Goal: Find specific page/section: Find specific page/section

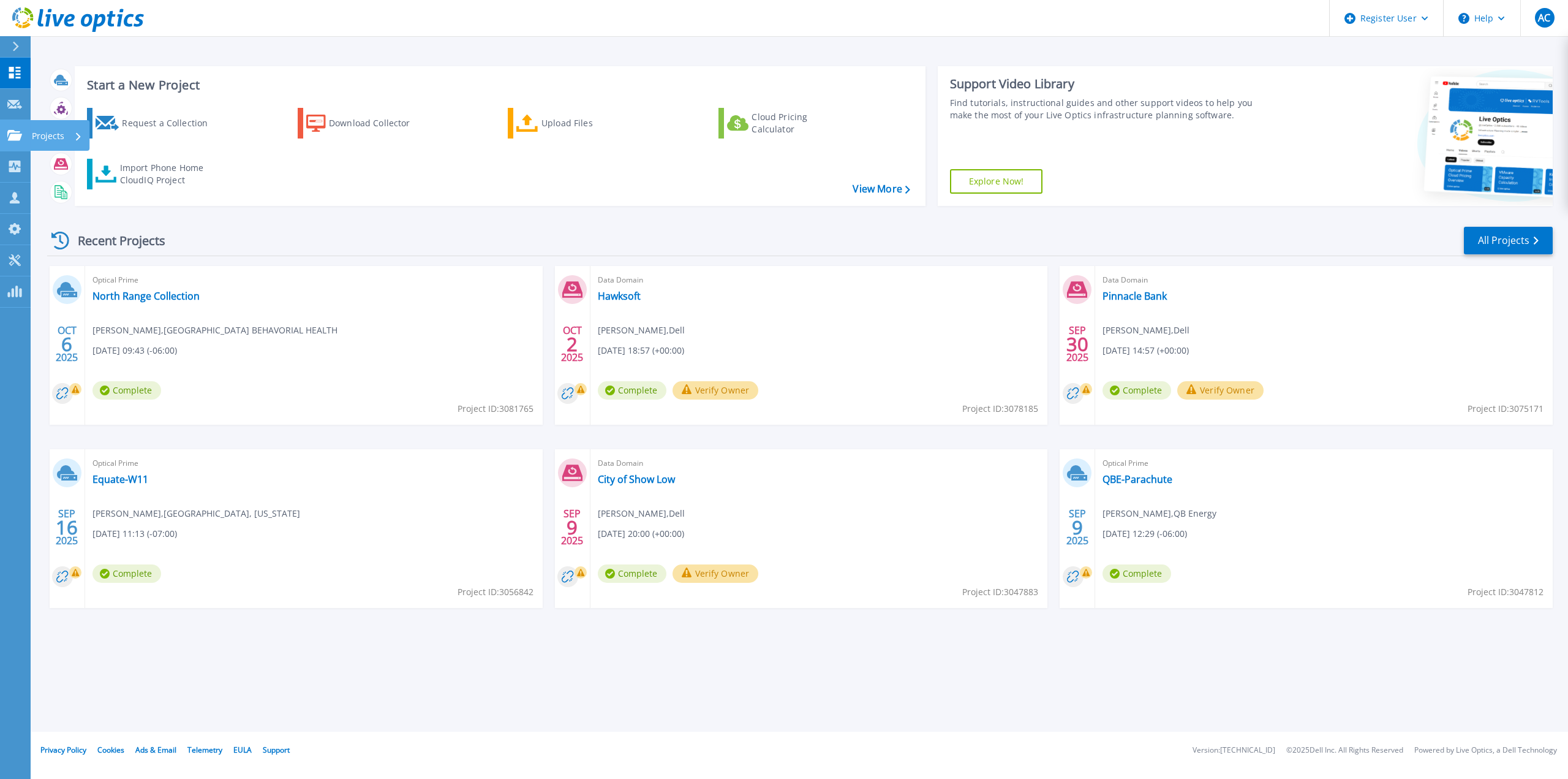
click at [13, 136] on icon at bounding box center [14, 135] width 14 height 10
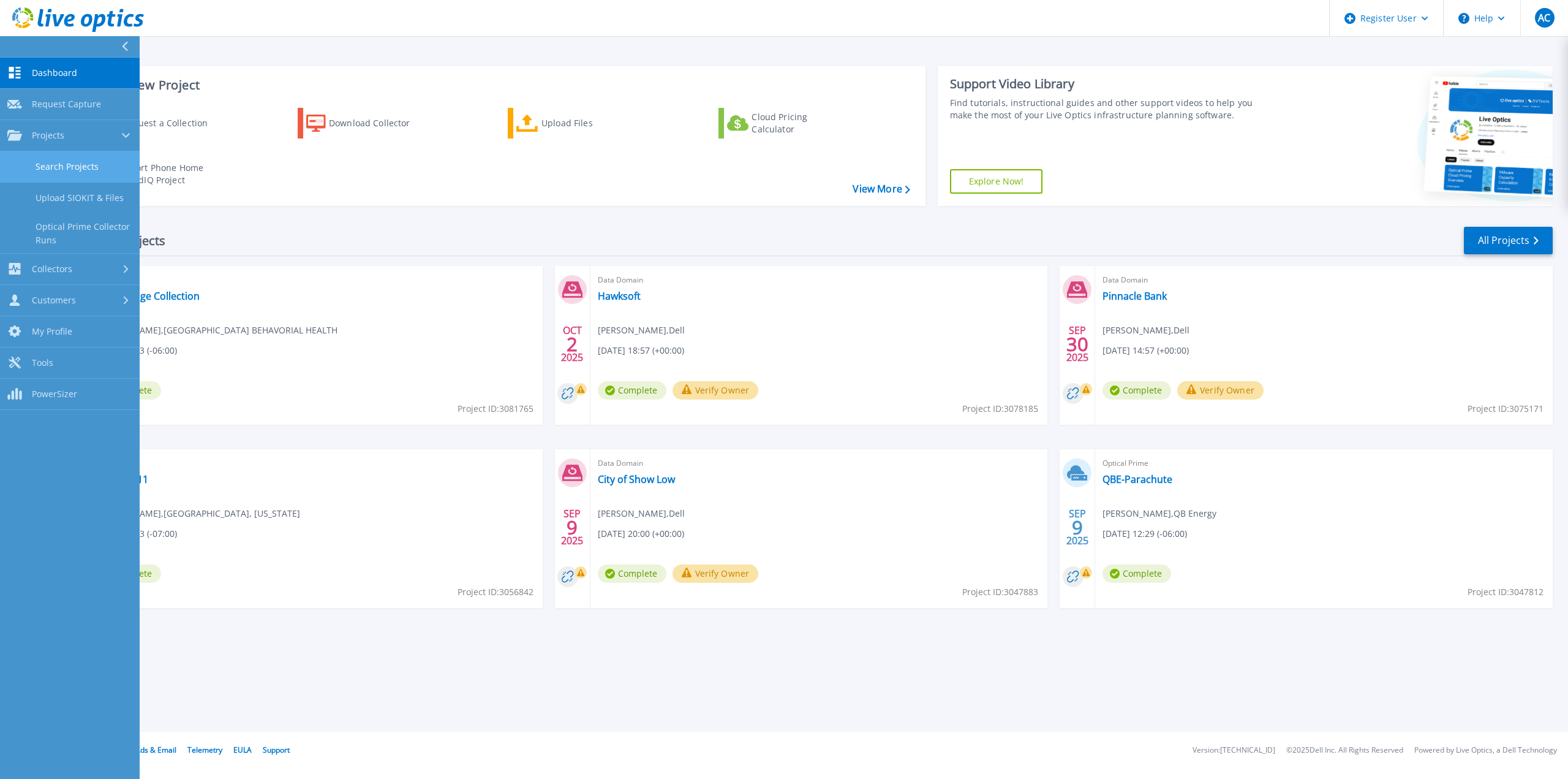
click at [39, 169] on link "Search Projects" at bounding box center [69, 167] width 140 height 31
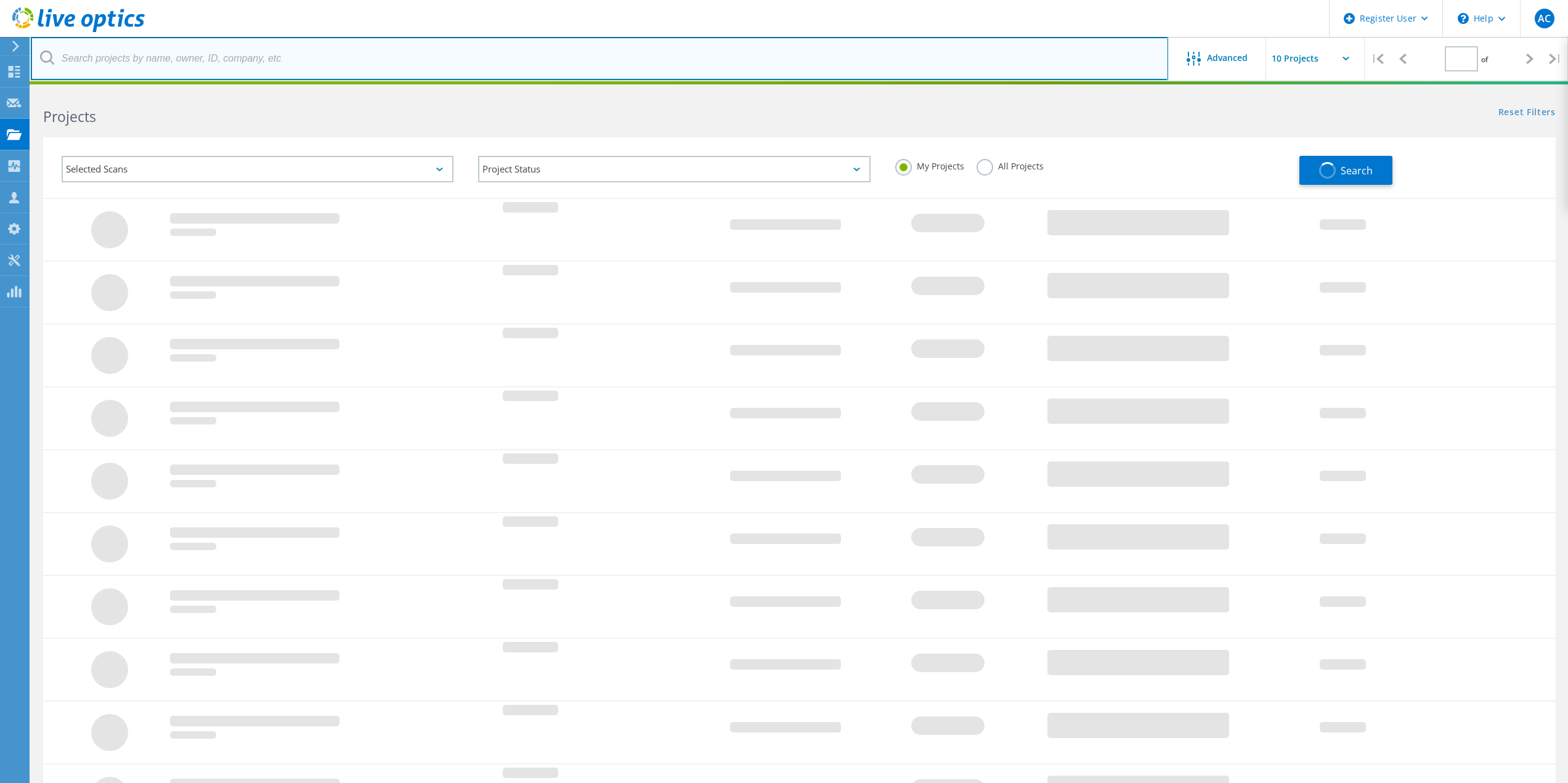
click at [190, 73] on input "text" at bounding box center [600, 58] width 1138 height 43
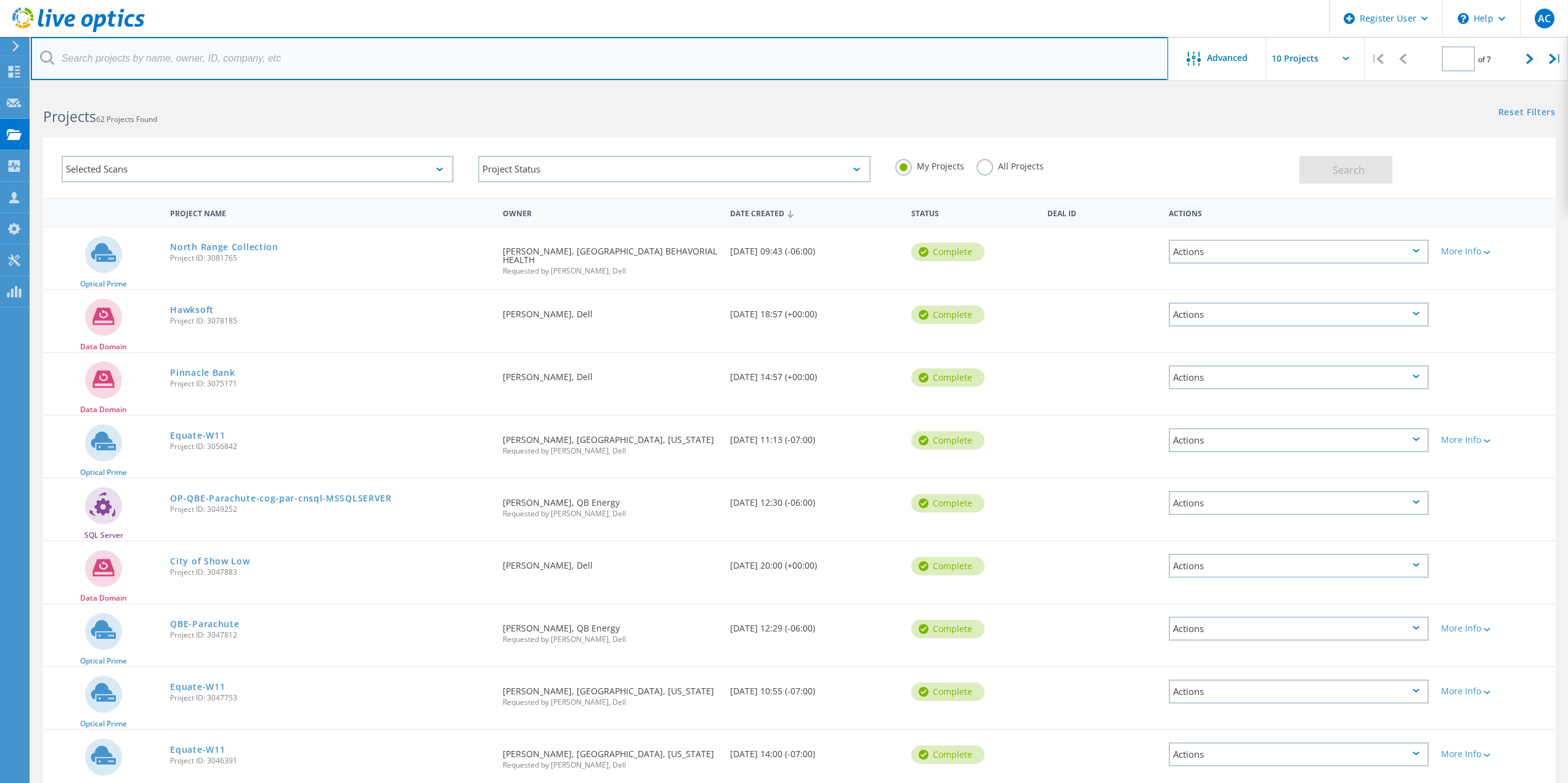
type input "1"
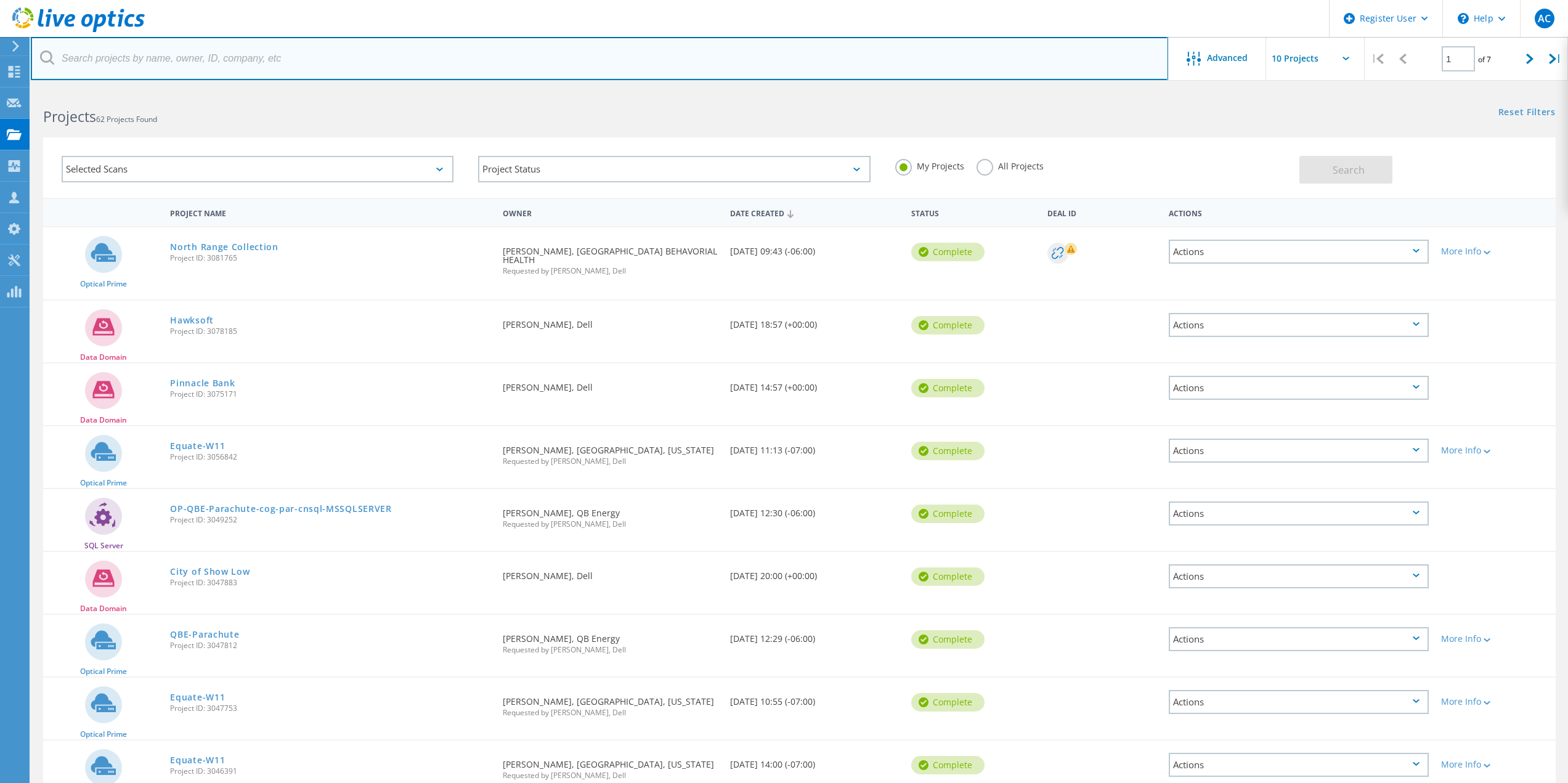
paste input "[EMAIL_ADDRESS][DOMAIN_NAME]"
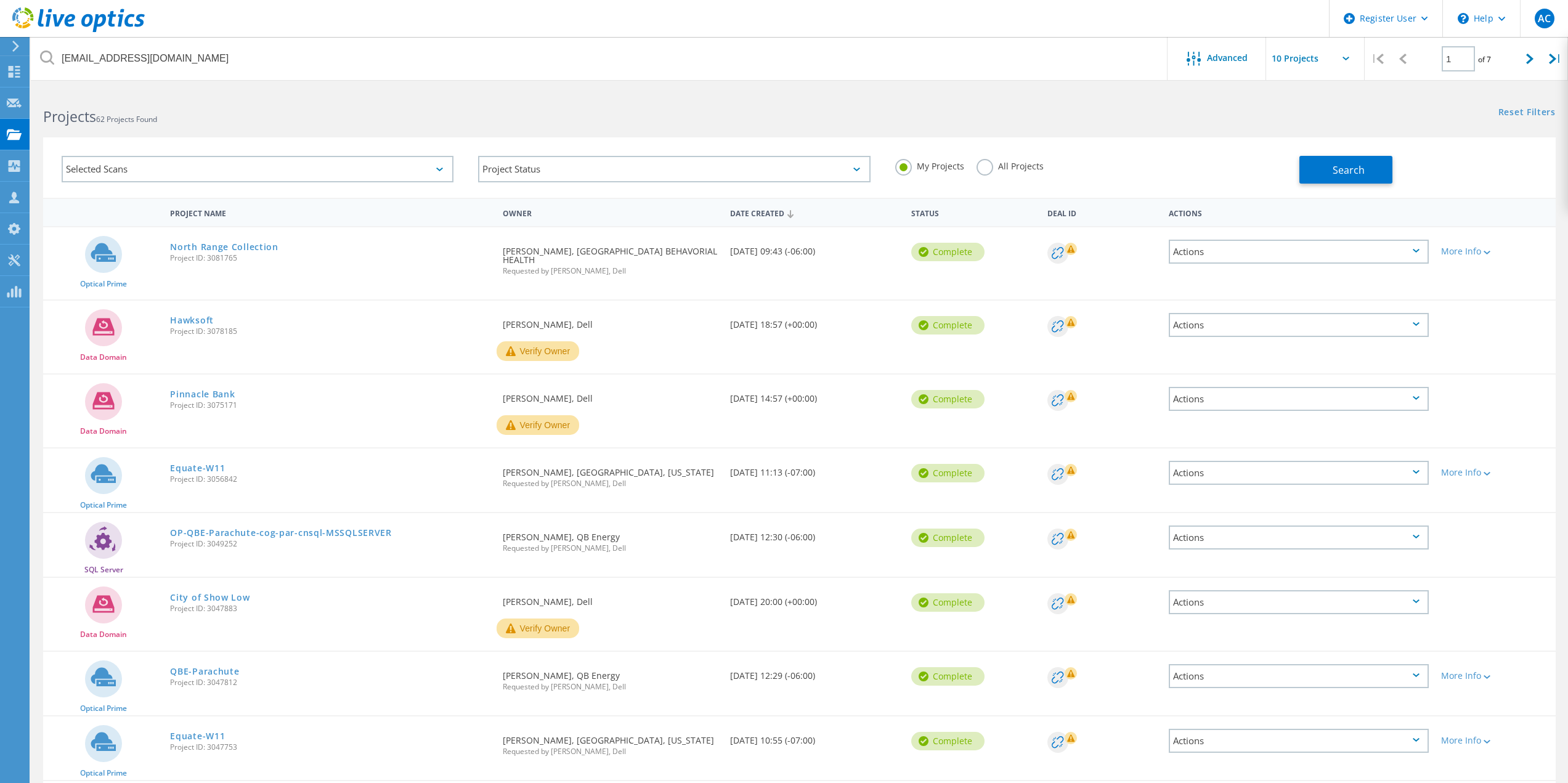
click at [981, 165] on label "All Projects" at bounding box center [1010, 165] width 67 height 12
click at [0, 0] on input "All Projects" at bounding box center [0, 0] width 0 height 0
click at [1441, 177] on div "Search" at bounding box center [1424, 163] width 250 height 40
click at [1396, 178] on div "Search" at bounding box center [1424, 163] width 250 height 40
click at [1353, 169] on span "Search" at bounding box center [1349, 170] width 32 height 14
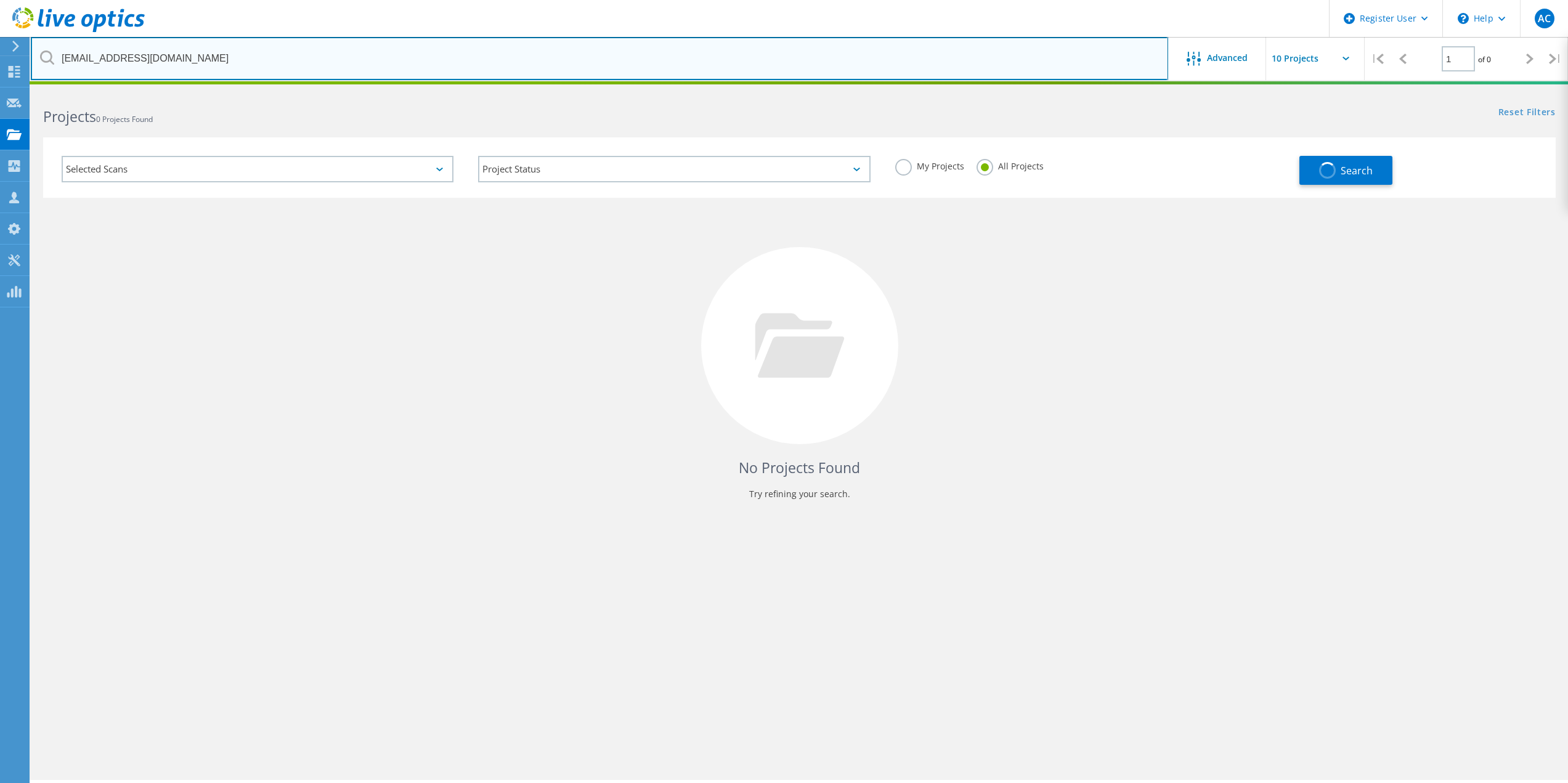
click at [604, 64] on input "[EMAIL_ADDRESS][DOMAIN_NAME]" at bounding box center [600, 58] width 1138 height 43
click at [603, 64] on input "[EMAIL_ADDRESS][DOMAIN_NAME]" at bounding box center [600, 58] width 1138 height 43
paste input "[PERSON_NAME] <[PERSON_NAME][EMAIL_ADDRESS][DOMAIN_NAME]>"
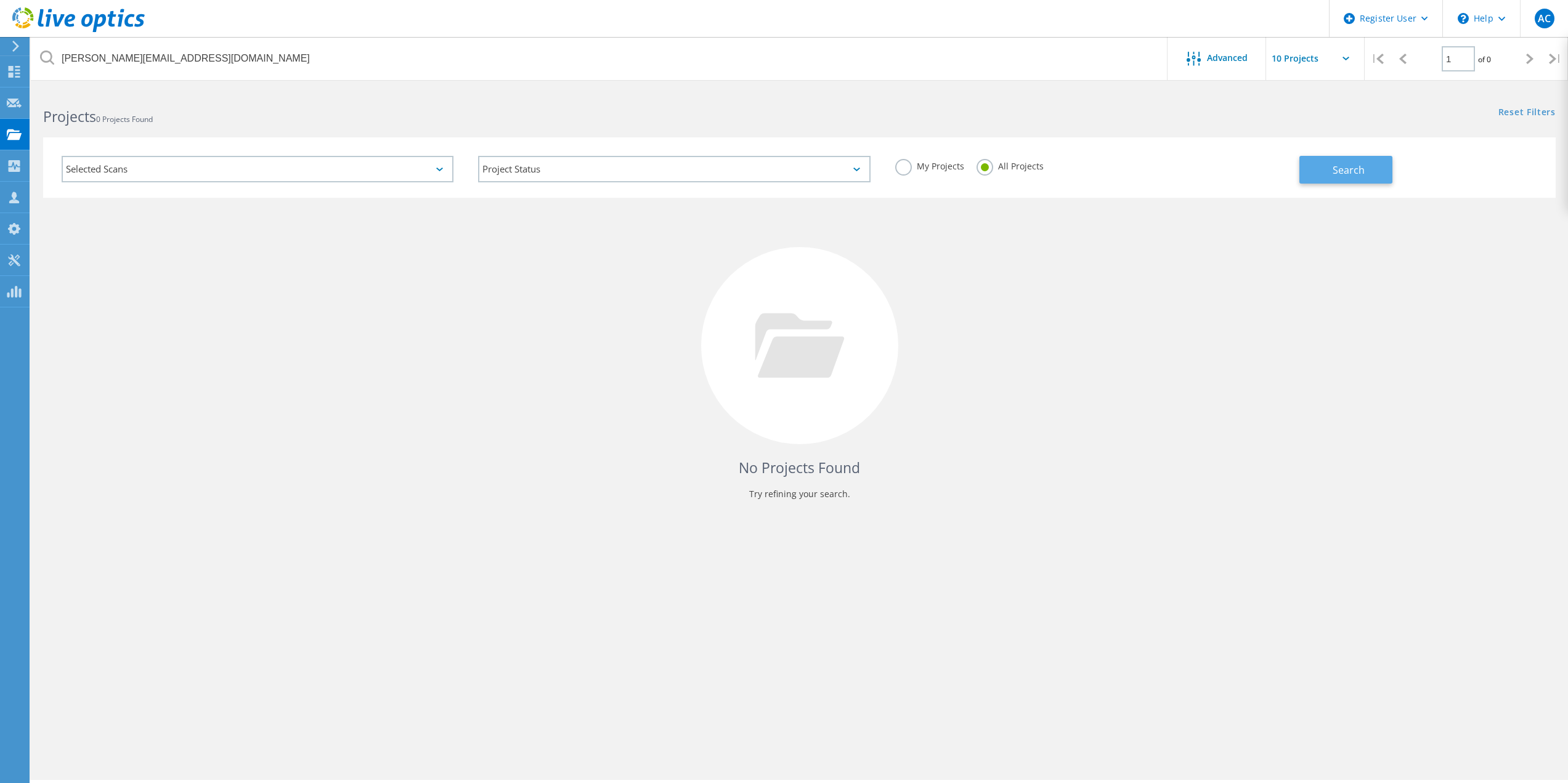
click at [1313, 174] on button "Search" at bounding box center [1346, 169] width 93 height 28
click at [518, 449] on div "No Projects Found Try refining your search." at bounding box center [799, 357] width 1513 height 318
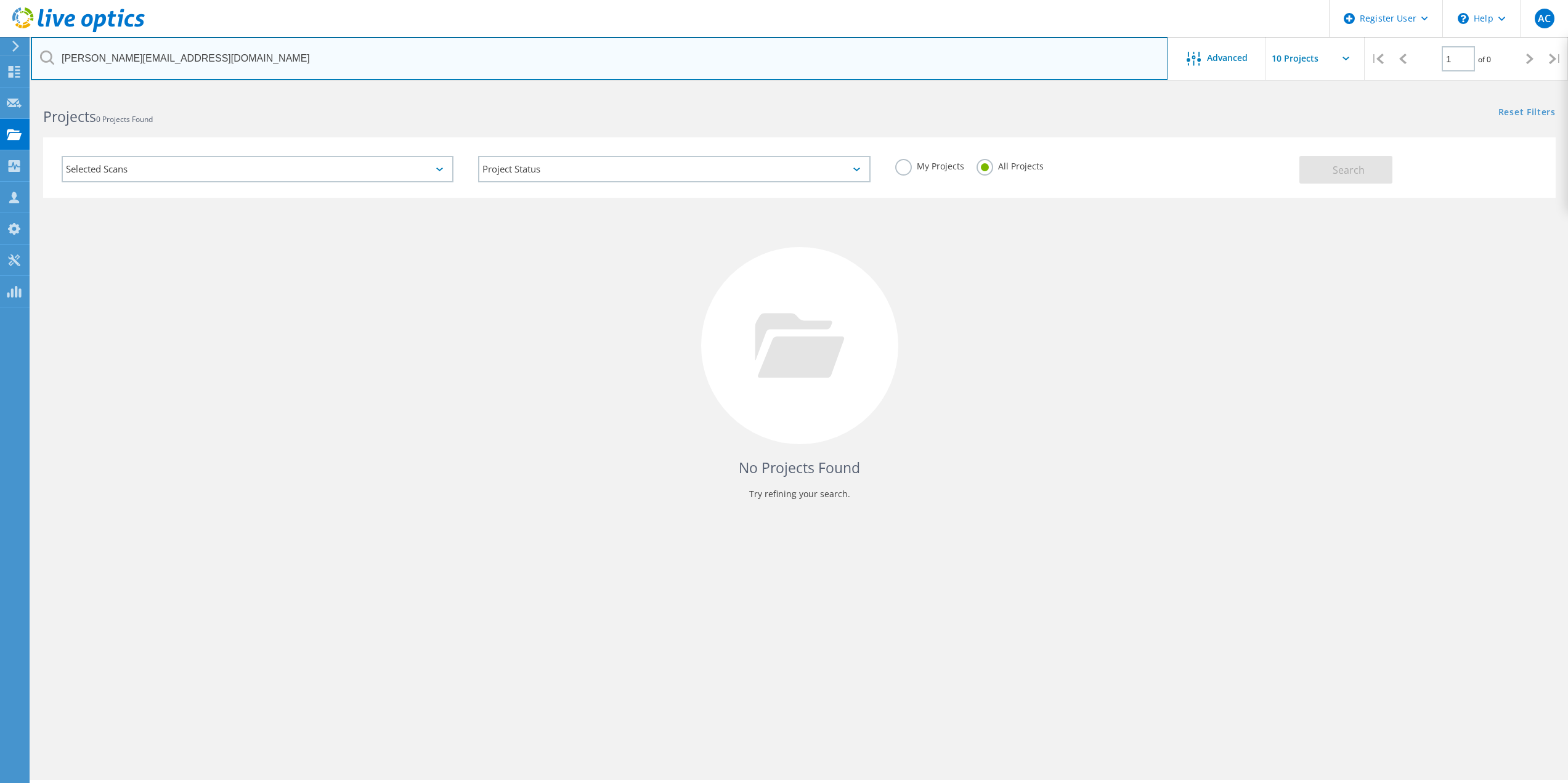
click at [428, 64] on input "[PERSON_NAME][EMAIL_ADDRESS][DOMAIN_NAME]" at bounding box center [600, 58] width 1138 height 43
click at [427, 64] on input "[PERSON_NAME][EMAIL_ADDRESS][DOMAIN_NAME]" at bounding box center [600, 58] width 1138 height 43
paste input "[PERSON_NAME][EMAIL_ADDRESS][DOMAIN_NAME]"
type input "[PERSON_NAME][EMAIL_ADDRESS][DOMAIN_NAME]"
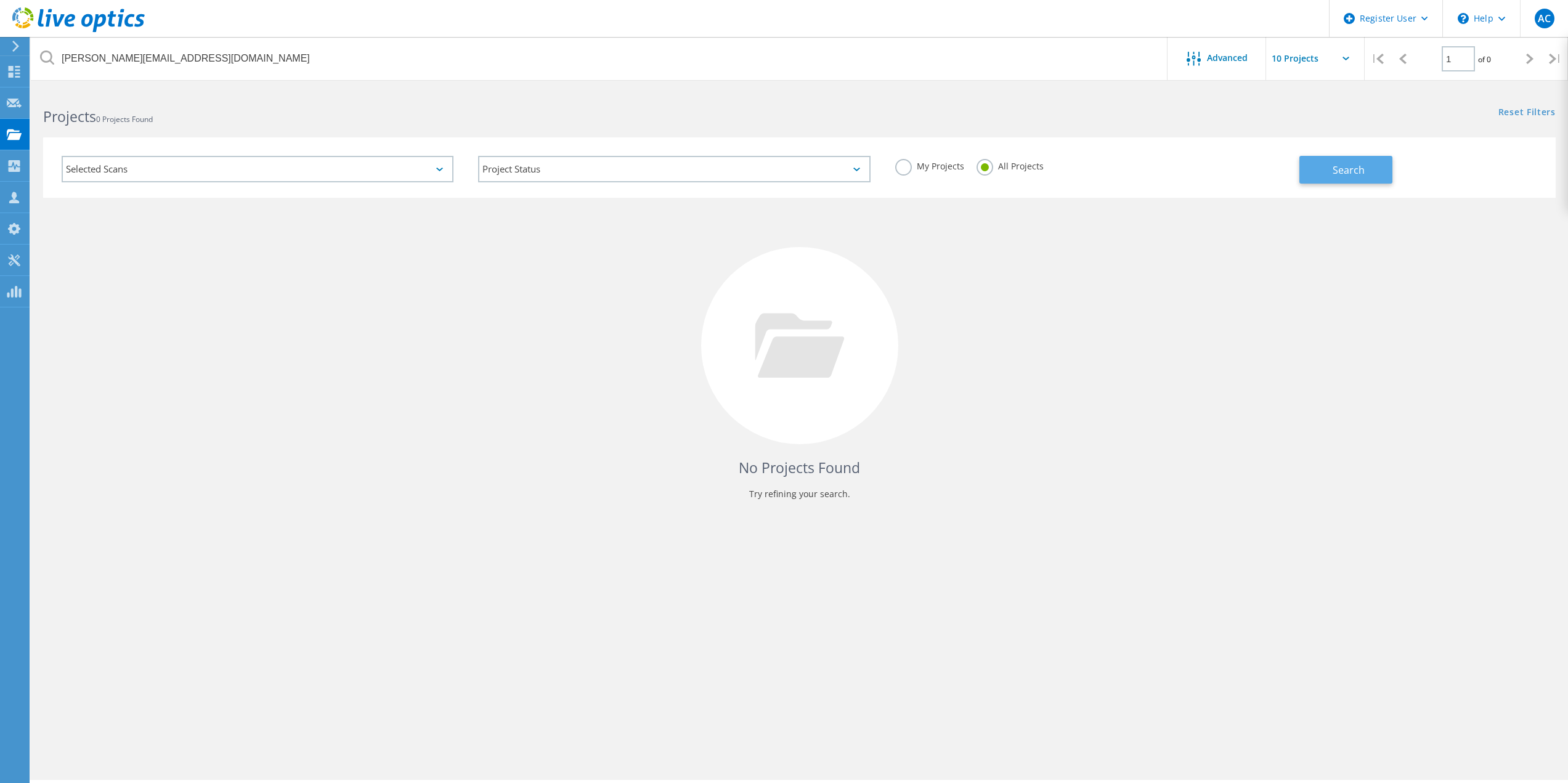
drag, startPoint x: 1267, startPoint y: 156, endPoint x: 1300, endPoint y: 158, distance: 33.1
click at [1268, 156] on div "My Projects All Projects" at bounding box center [1091, 166] width 417 height 46
click at [1314, 162] on button "Search" at bounding box center [1346, 169] width 93 height 28
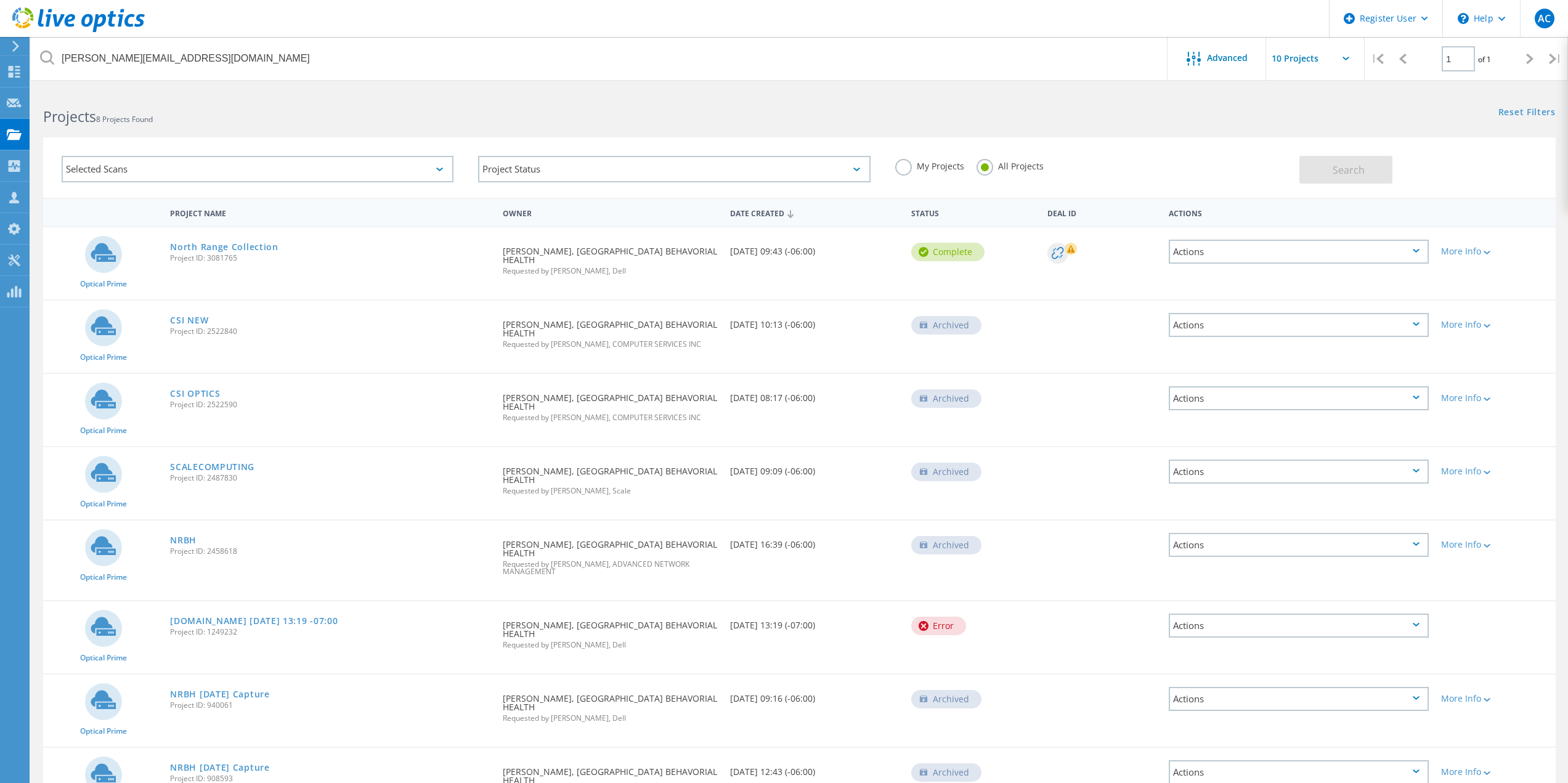
drag, startPoint x: 246, startPoint y: 261, endPoint x: 172, endPoint y: 266, distance: 74.2
click at [172, 266] on div "North Range Collection Project ID: 3081765" at bounding box center [330, 251] width 333 height 47
click at [226, 248] on link "North Range Collection" at bounding box center [224, 247] width 108 height 8
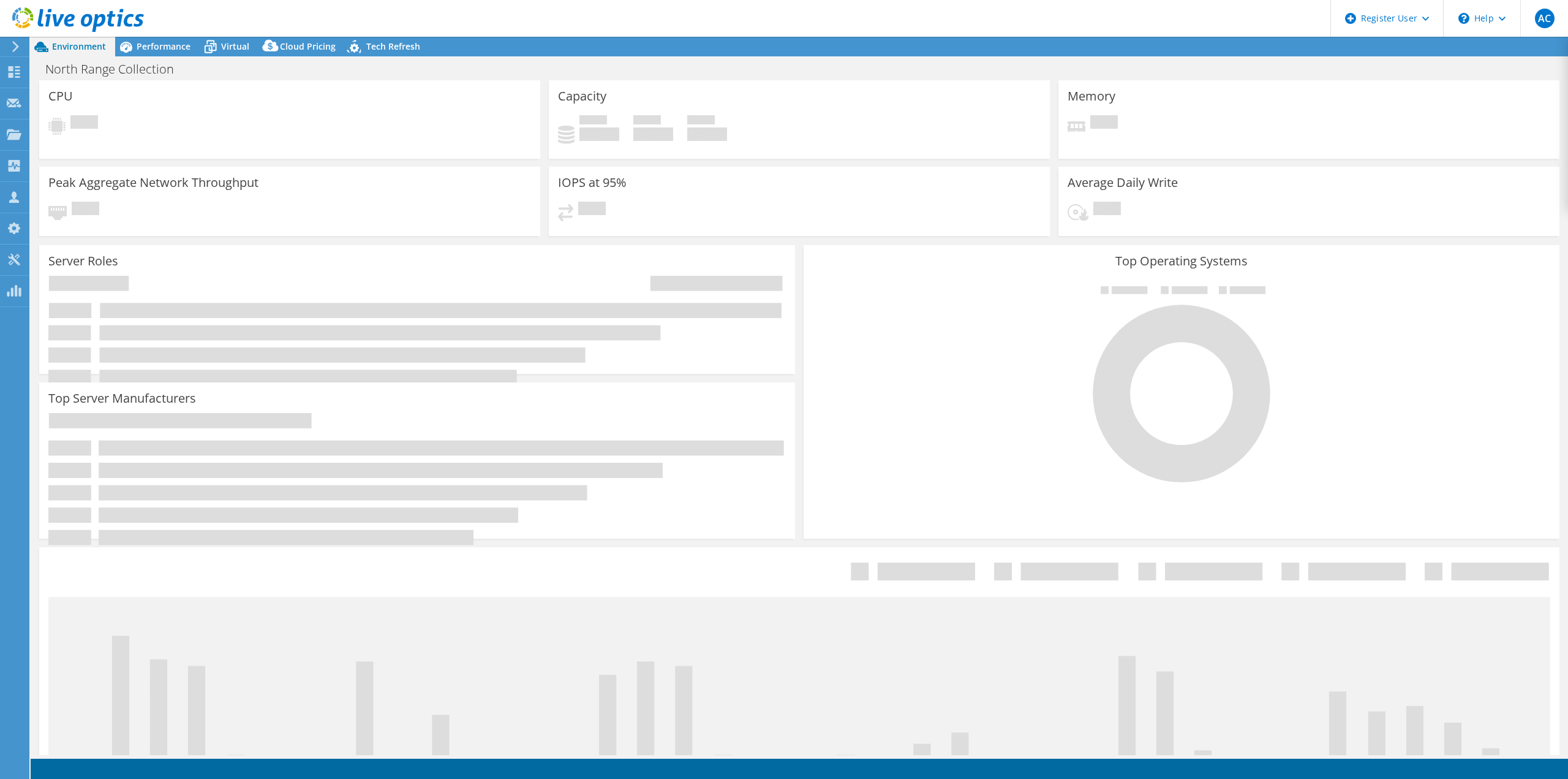
select select "USD"
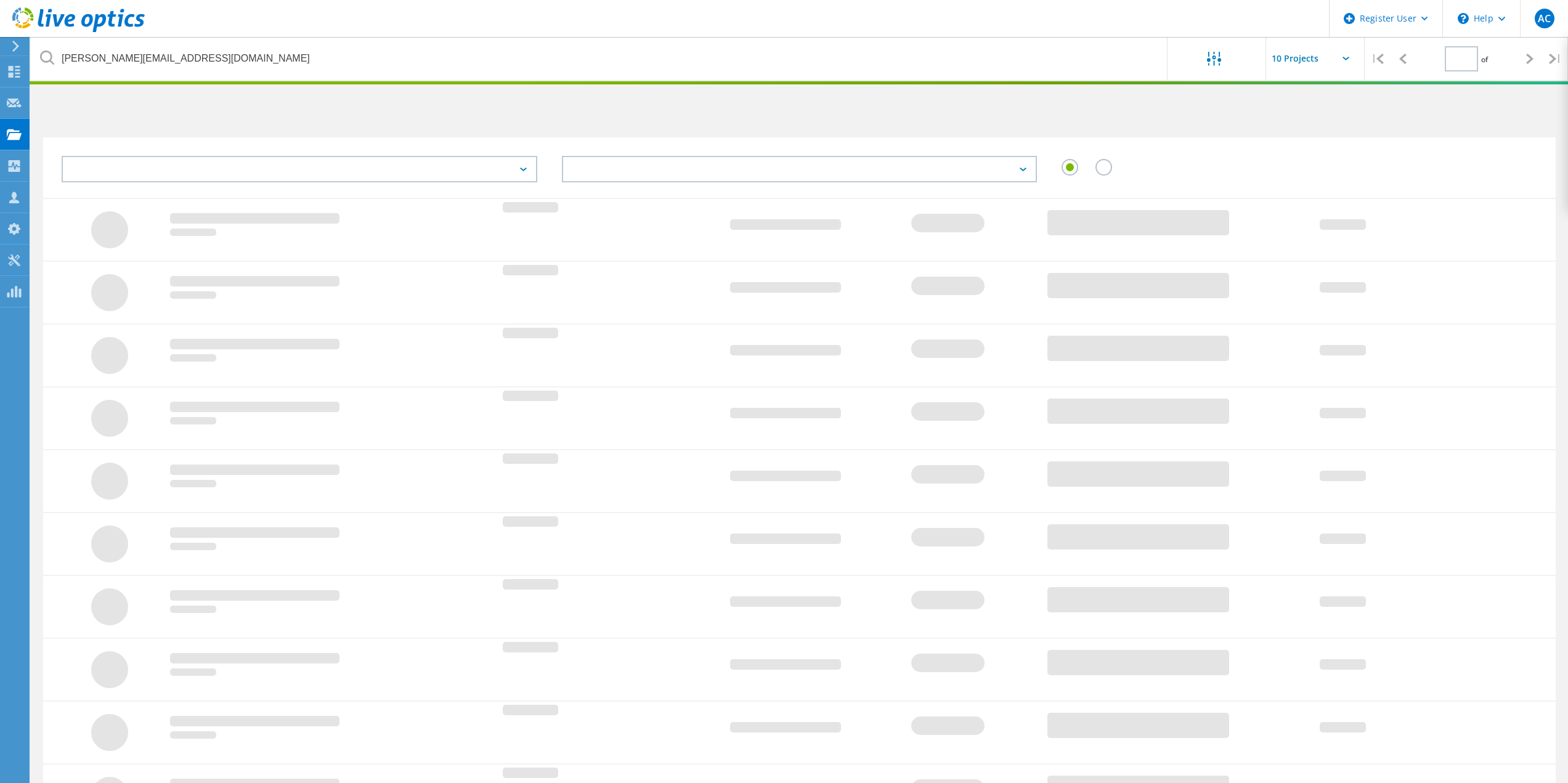
type input "1"
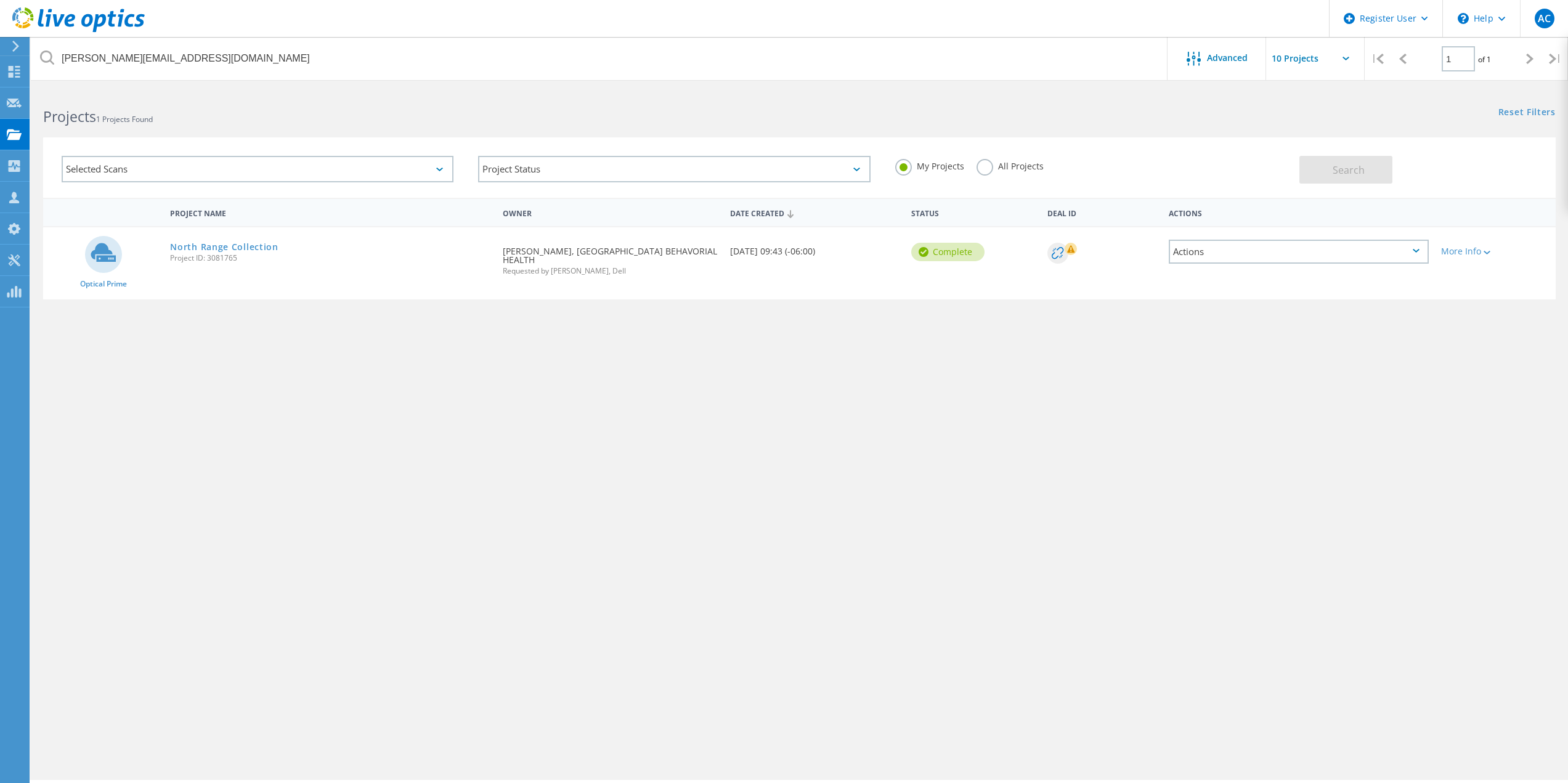
click at [582, 347] on div "Project Name Owner Date Created Status Deal Id Actions Optical Prime North Rang…" at bounding box center [799, 358] width 1513 height 320
drag, startPoint x: 244, startPoint y: 260, endPoint x: 170, endPoint y: 259, distance: 74.0
click at [170, 259] on span "Project ID: 3081765" at bounding box center [330, 258] width 320 height 8
copy span "Project ID: 3081765"
drag, startPoint x: 391, startPoint y: 368, endPoint x: 805, endPoint y: 464, distance: 425.0
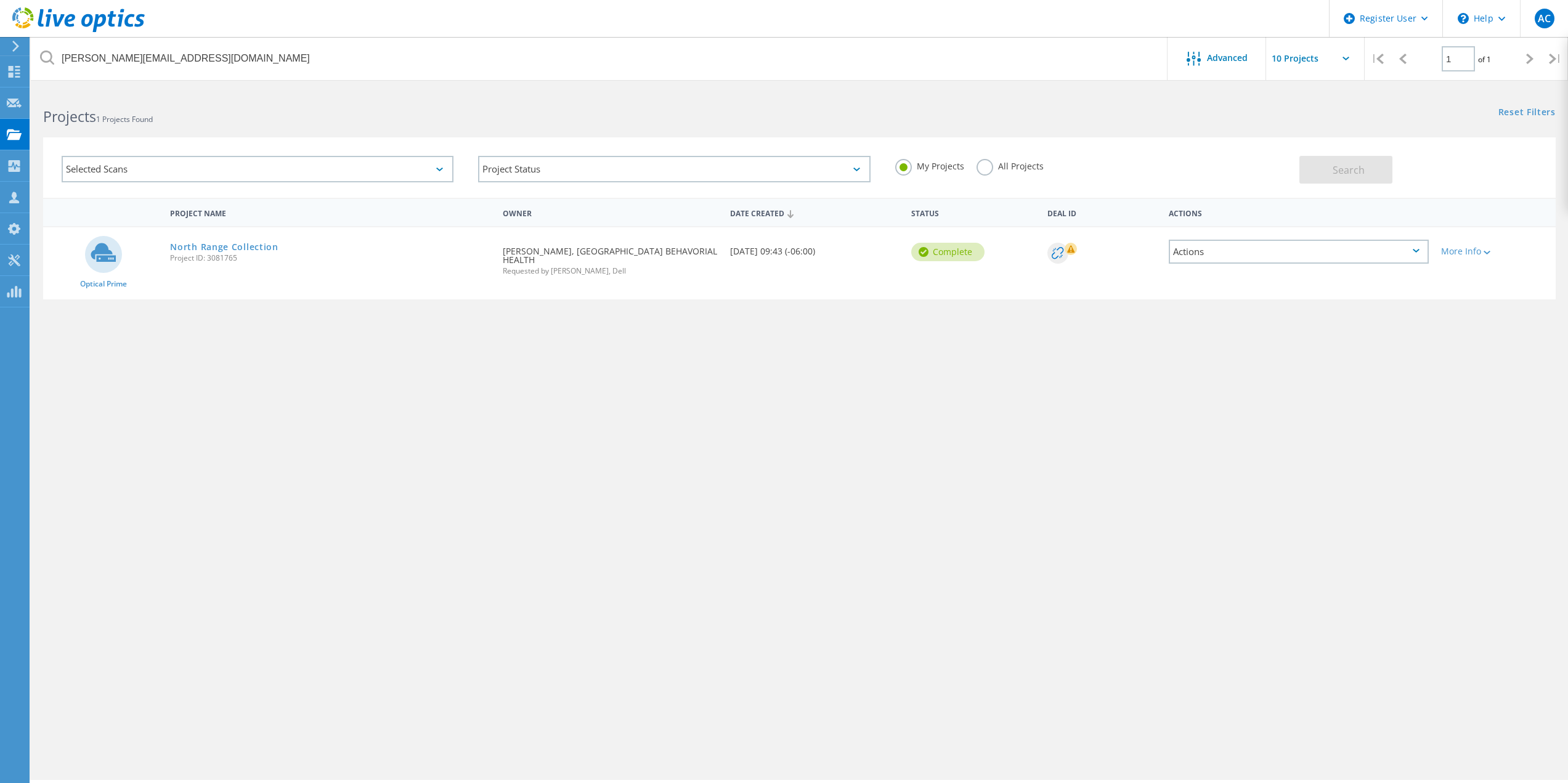
click at [392, 368] on div "Project Name Owner Date Created Status Deal Id Actions Optical Prime North Rang…" at bounding box center [799, 358] width 1513 height 320
